Goal: Information Seeking & Learning: Compare options

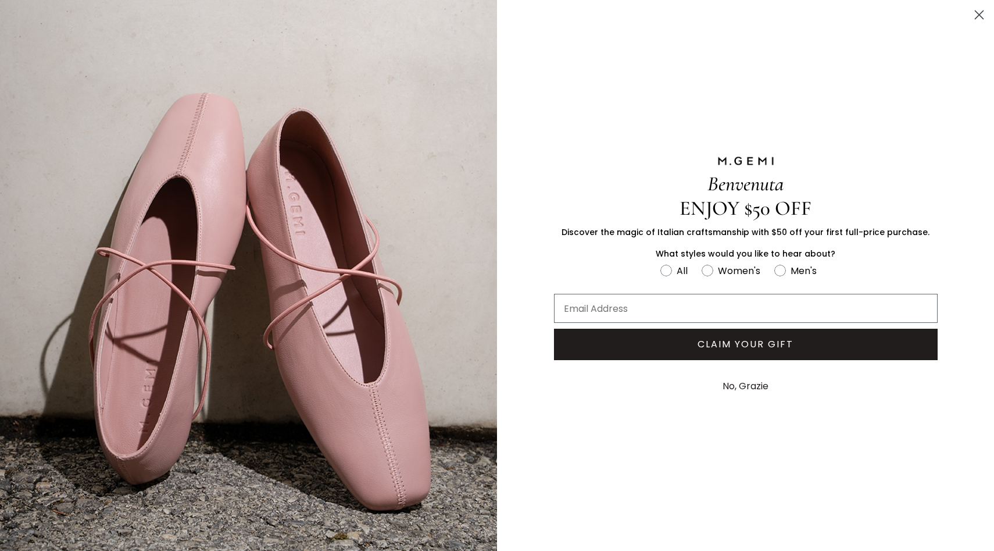
click at [979, 15] on icon "Close dialog" at bounding box center [980, 15] width 8 height 8
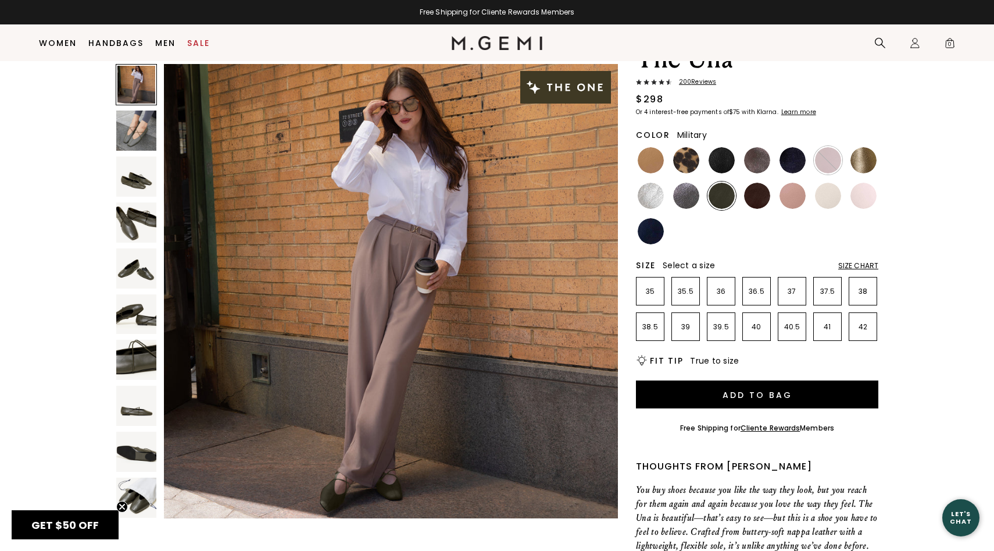
scroll to position [57, 0]
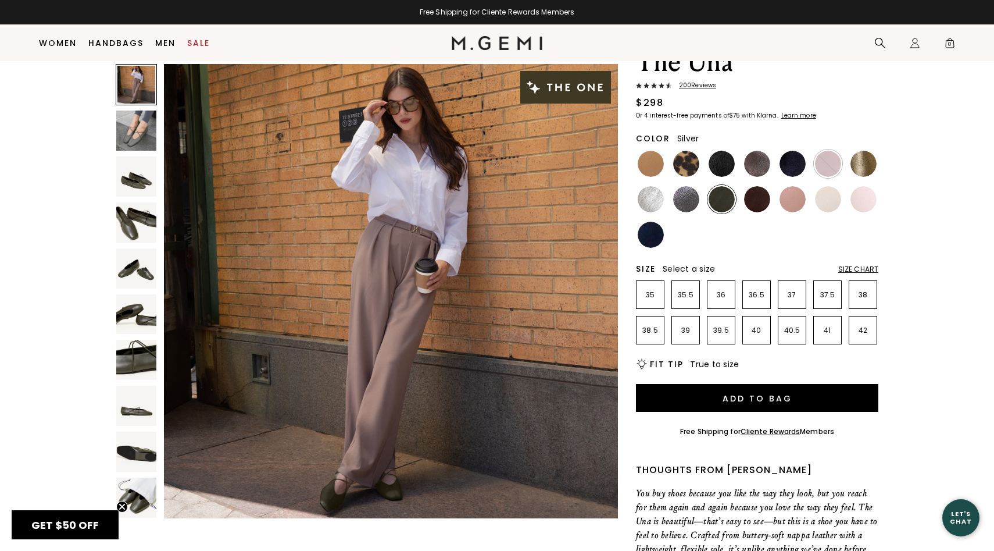
click at [659, 198] on img at bounding box center [651, 199] width 26 height 26
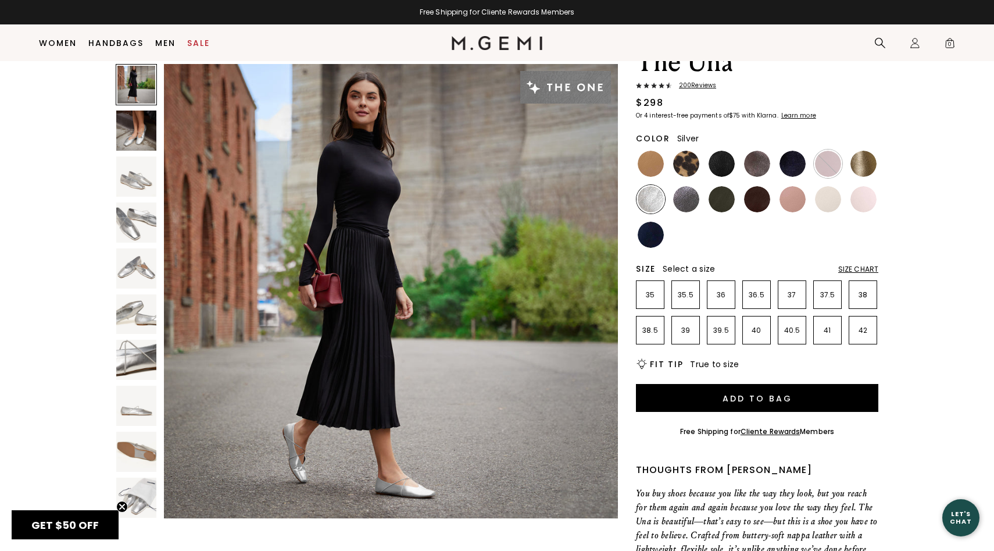
click at [142, 172] on img at bounding box center [136, 176] width 40 height 40
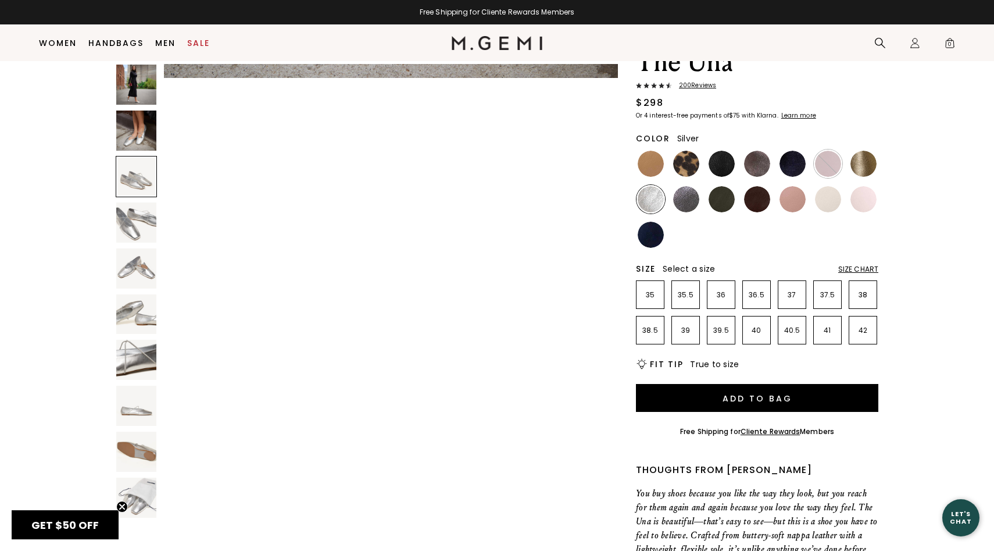
scroll to position [931, 0]
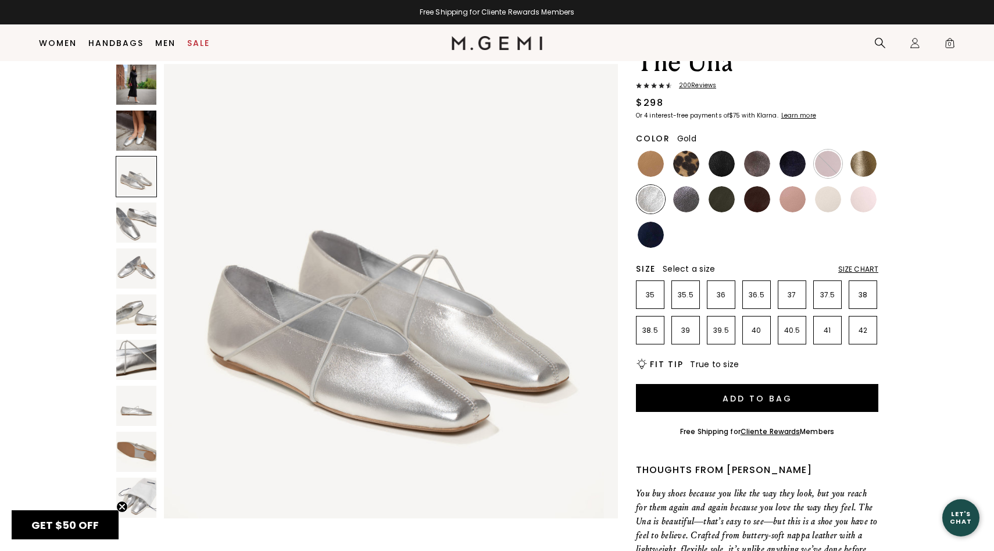
click at [861, 170] on img at bounding box center [864, 164] width 26 height 26
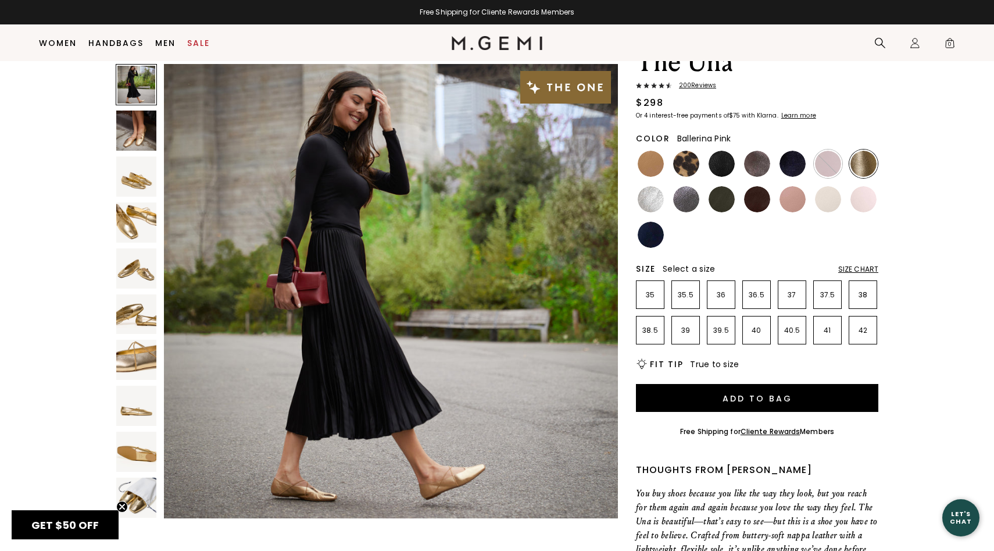
click at [863, 206] on img at bounding box center [864, 199] width 26 height 26
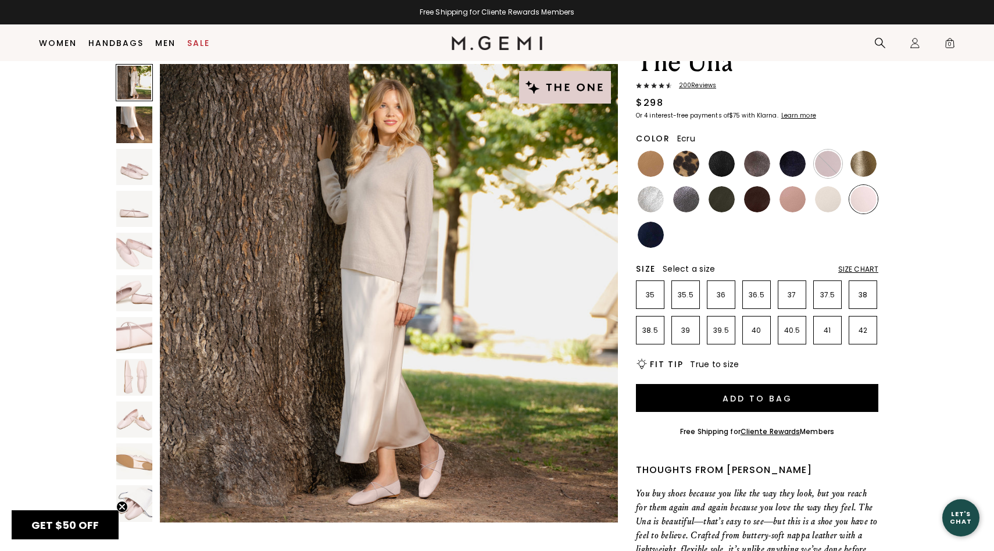
click at [837, 204] on img at bounding box center [828, 199] width 26 height 26
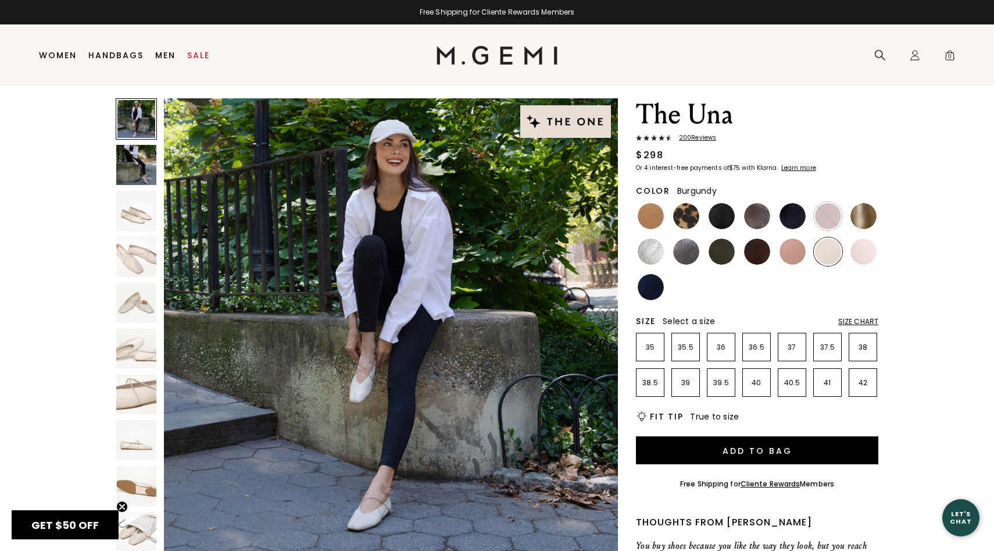
scroll to position [26, 0]
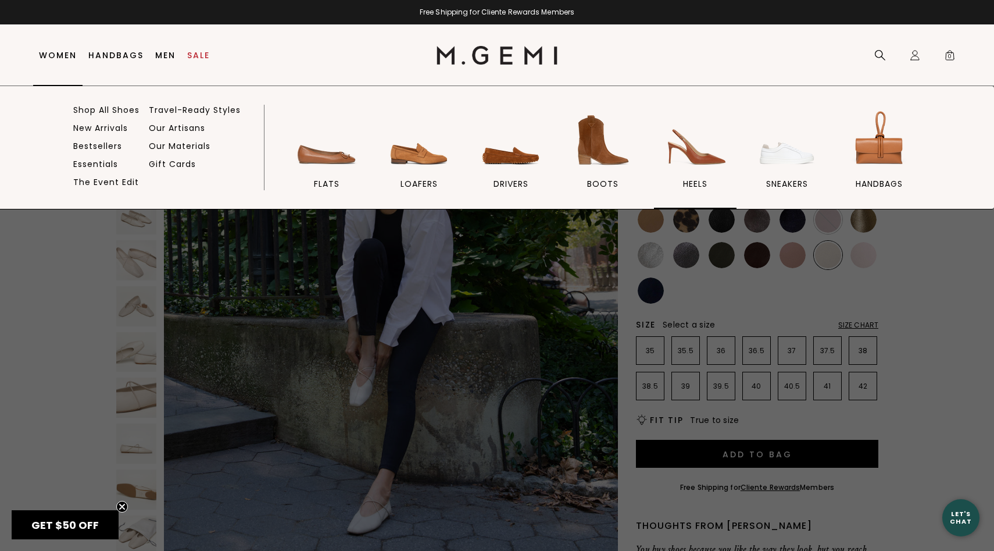
click at [698, 183] on span "heels" at bounding box center [695, 183] width 24 height 10
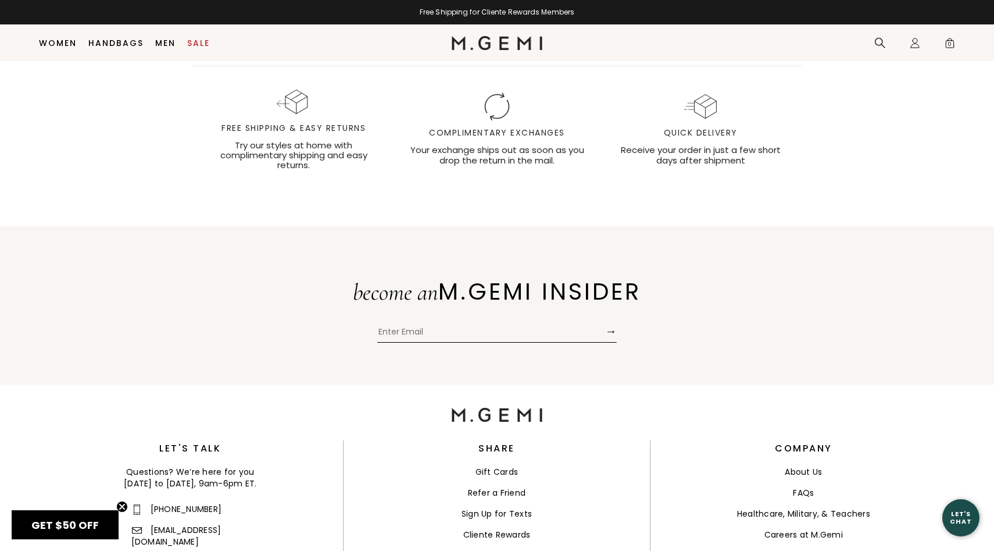
scroll to position [4259, 0]
